Goal: Check status: Check status

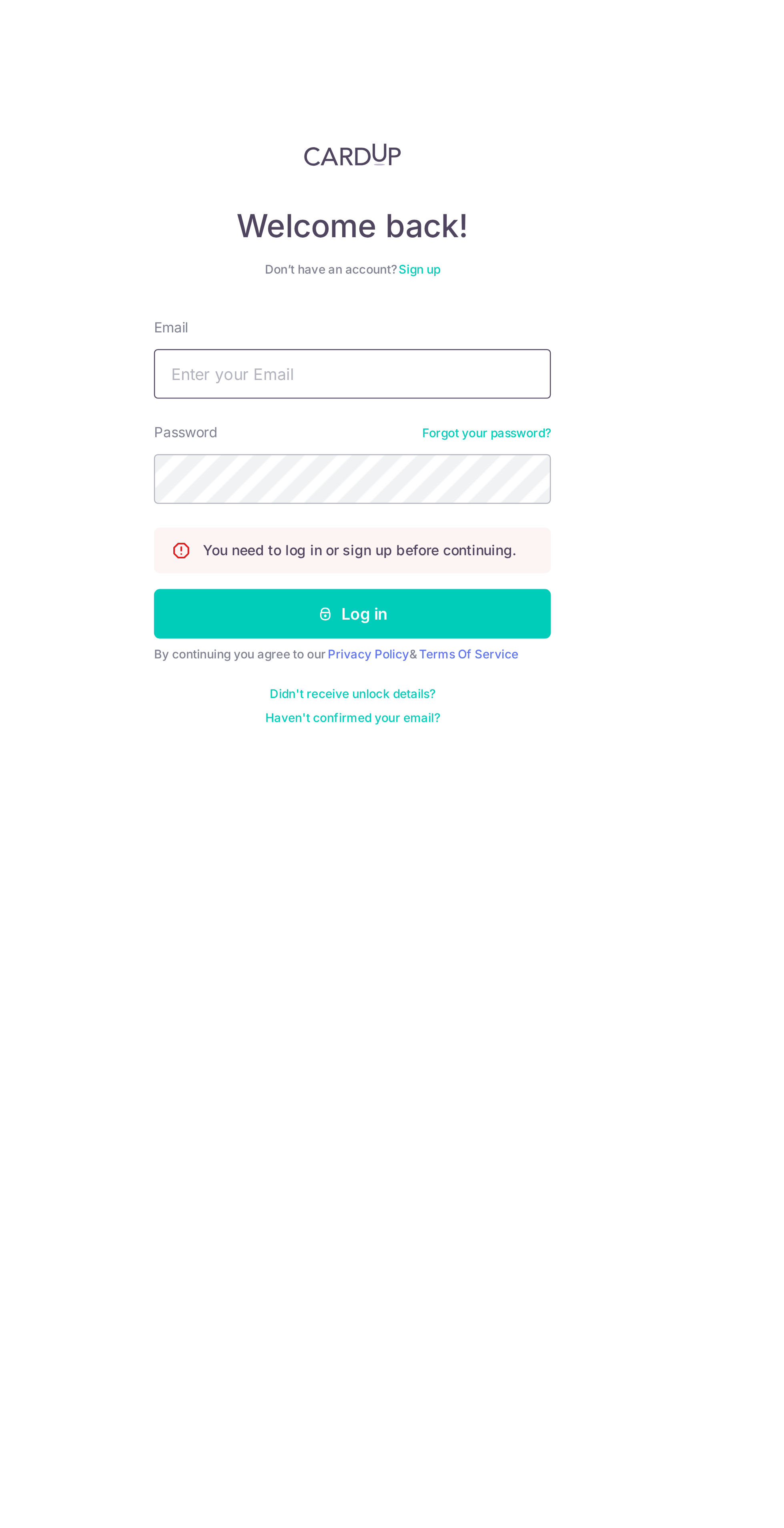
click at [593, 152] on input "Email" at bounding box center [583, 151] width 160 height 20
type input "[PERSON_NAME][EMAIL_ADDRESS][DOMAIN_NAME]"
click at [503, 237] on button "Log in" at bounding box center [583, 247] width 160 height 20
click at [657, 249] on button "Log in" at bounding box center [583, 247] width 160 height 20
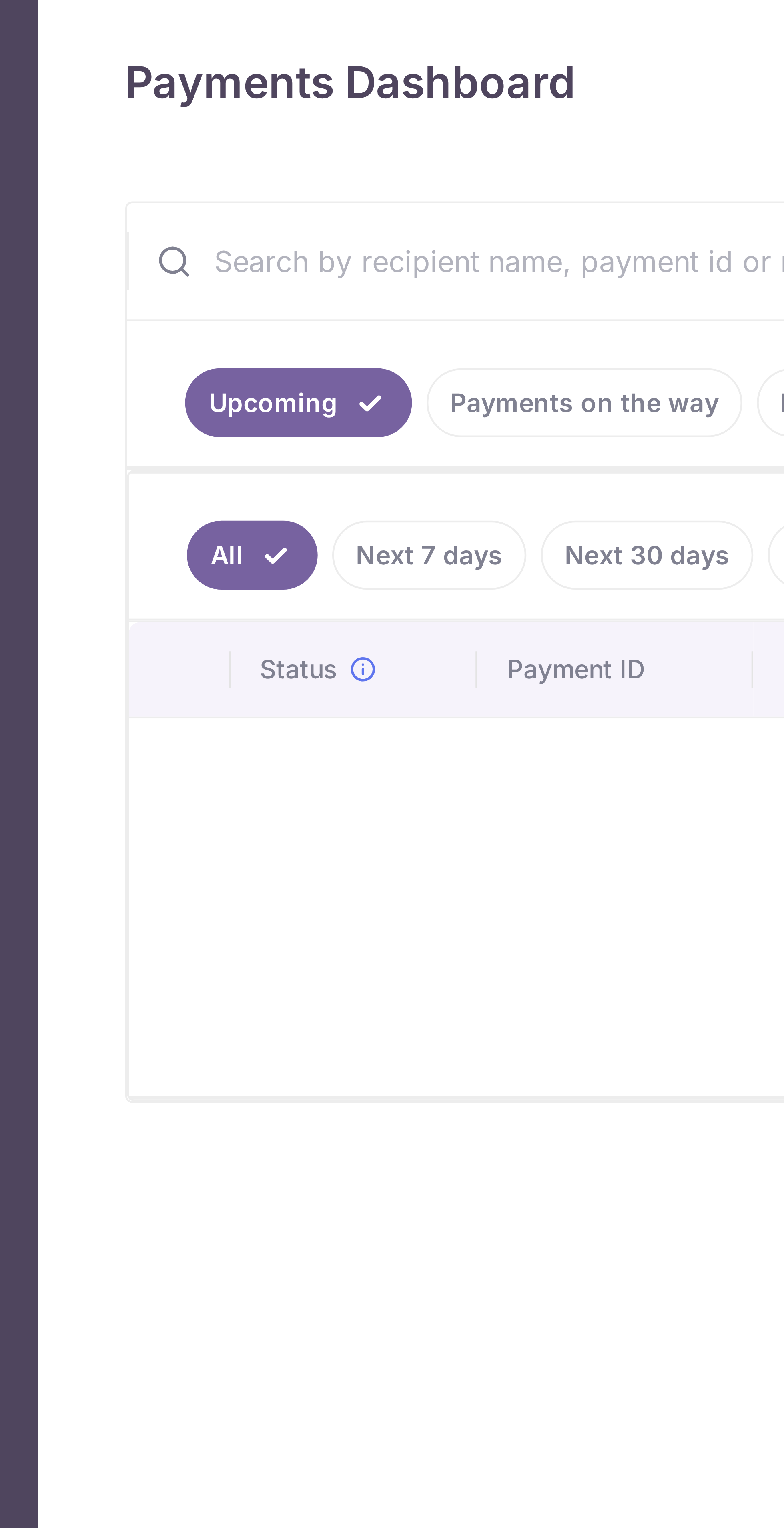
click at [222, 200] on link "Payments on the way" at bounding box center [223, 199] width 70 height 15
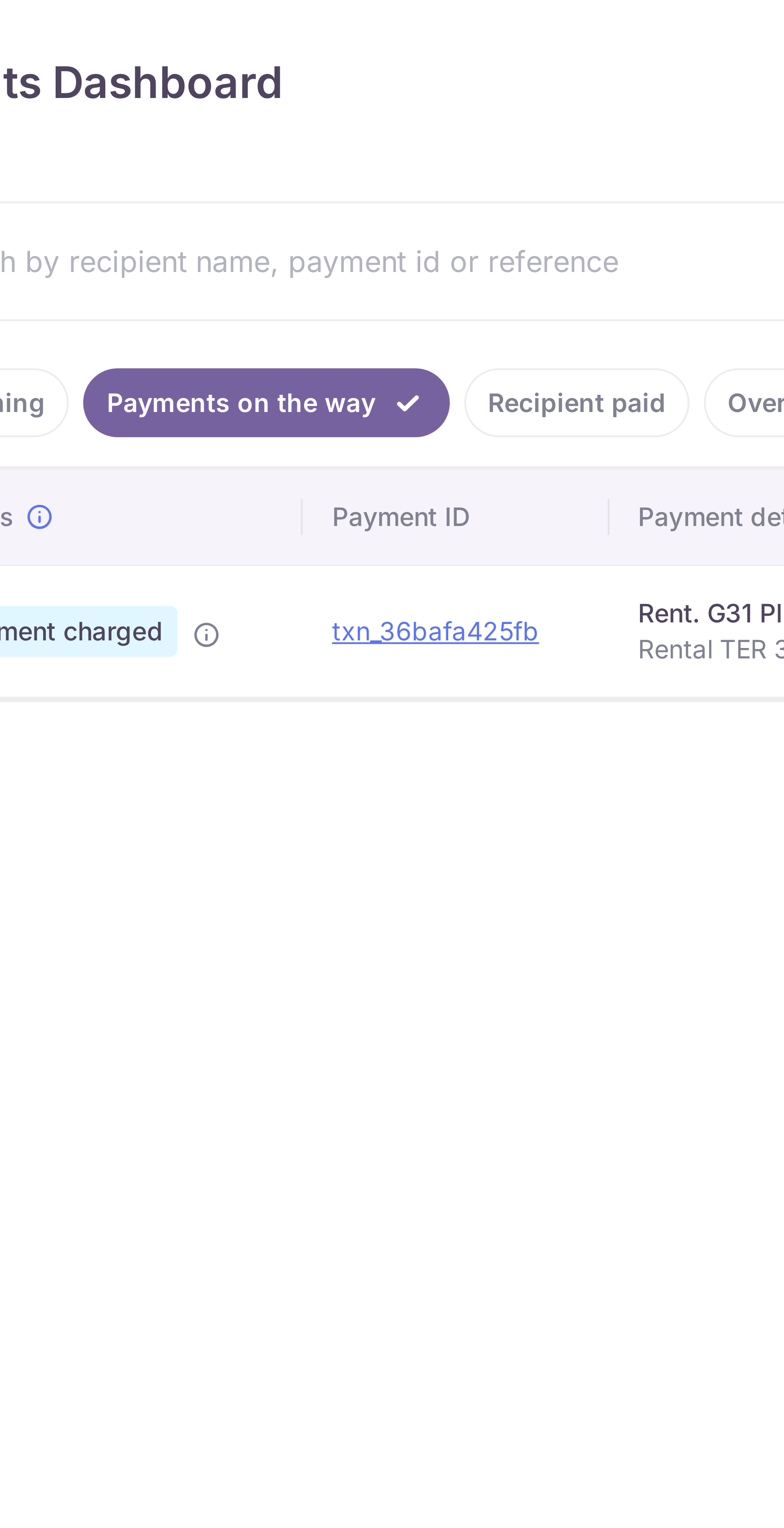
click at [288, 201] on link "Recipient paid" at bounding box center [285, 199] width 50 height 15
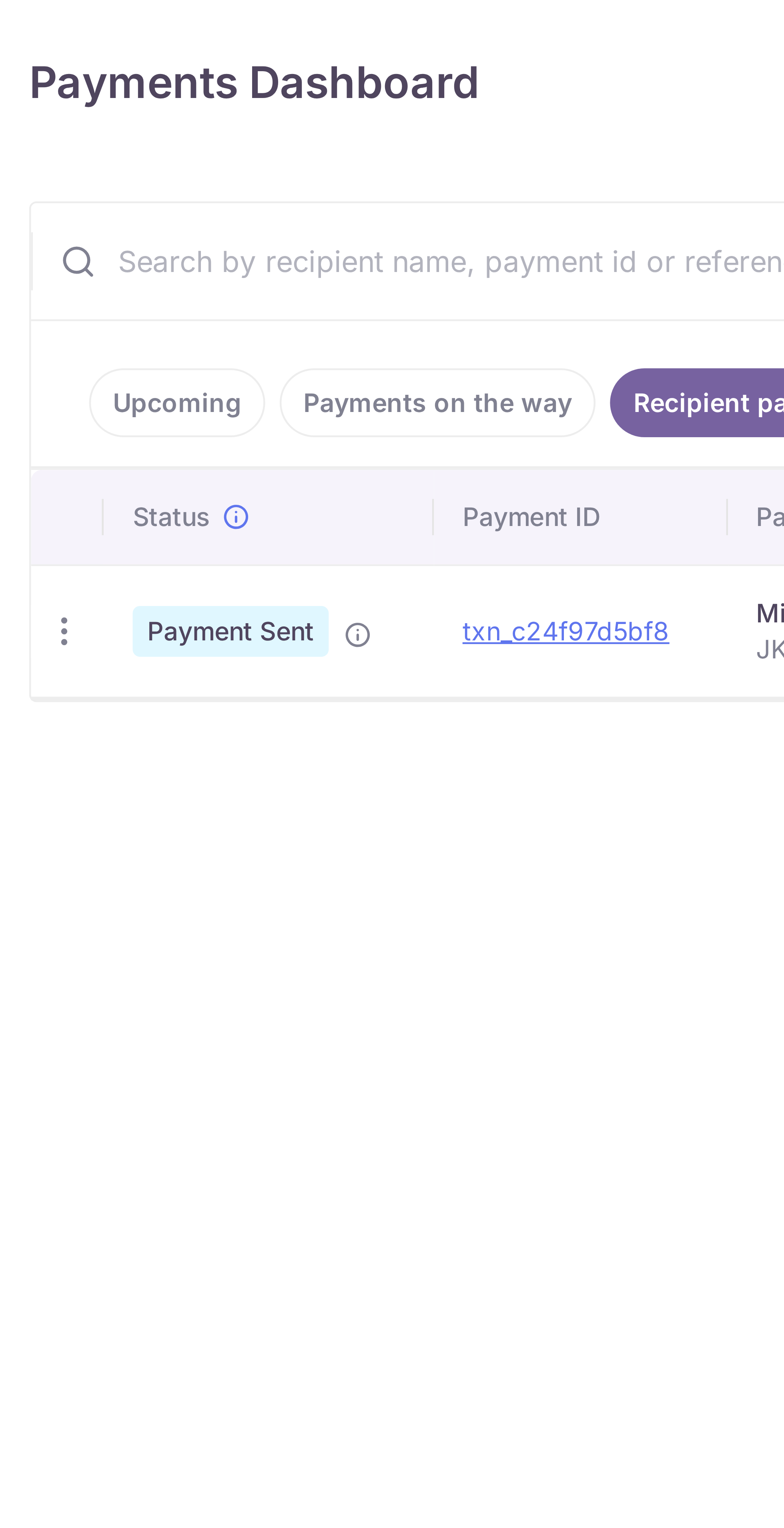
click at [213, 200] on link "Payments on the way" at bounding box center [212, 199] width 70 height 15
